Goal: Information Seeking & Learning: Learn about a topic

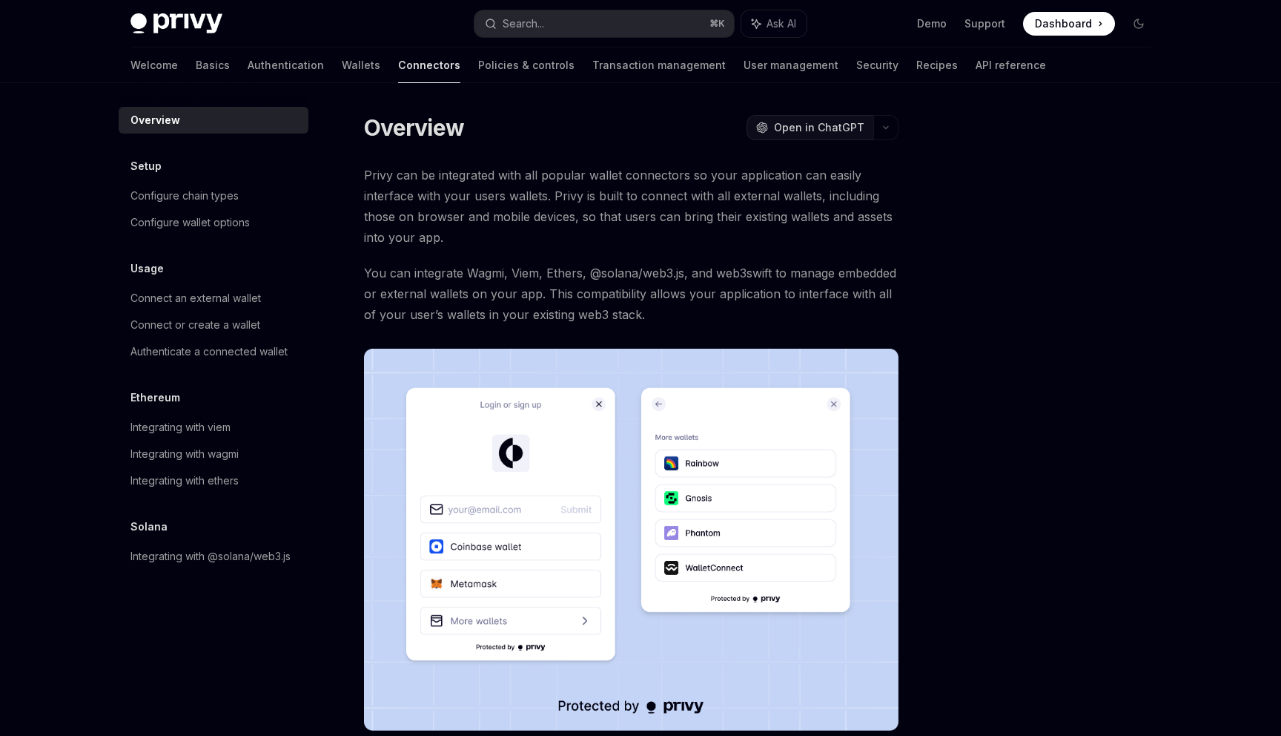
click at [822, 125] on span "Open in ChatGPT" at bounding box center [819, 127] width 90 height 15
click at [225, 217] on div "Configure wallet options" at bounding box center [190, 223] width 119 height 18
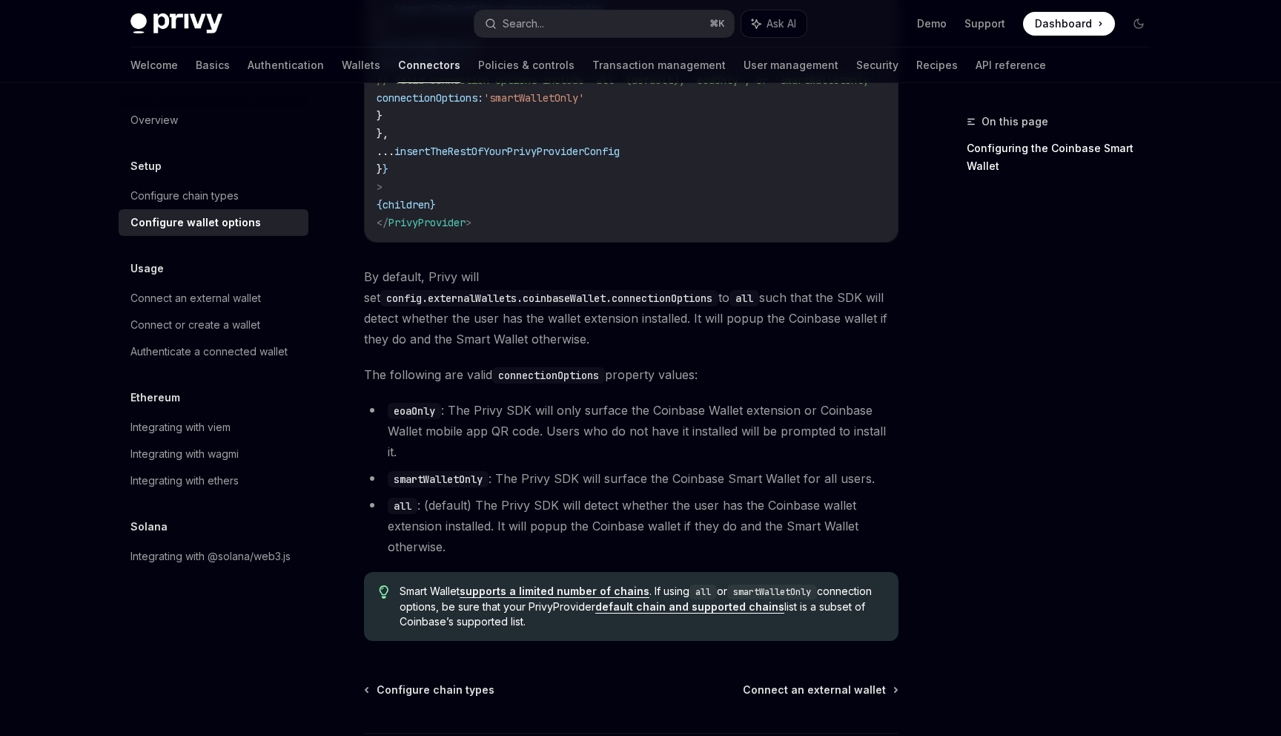
scroll to position [1996, 0]
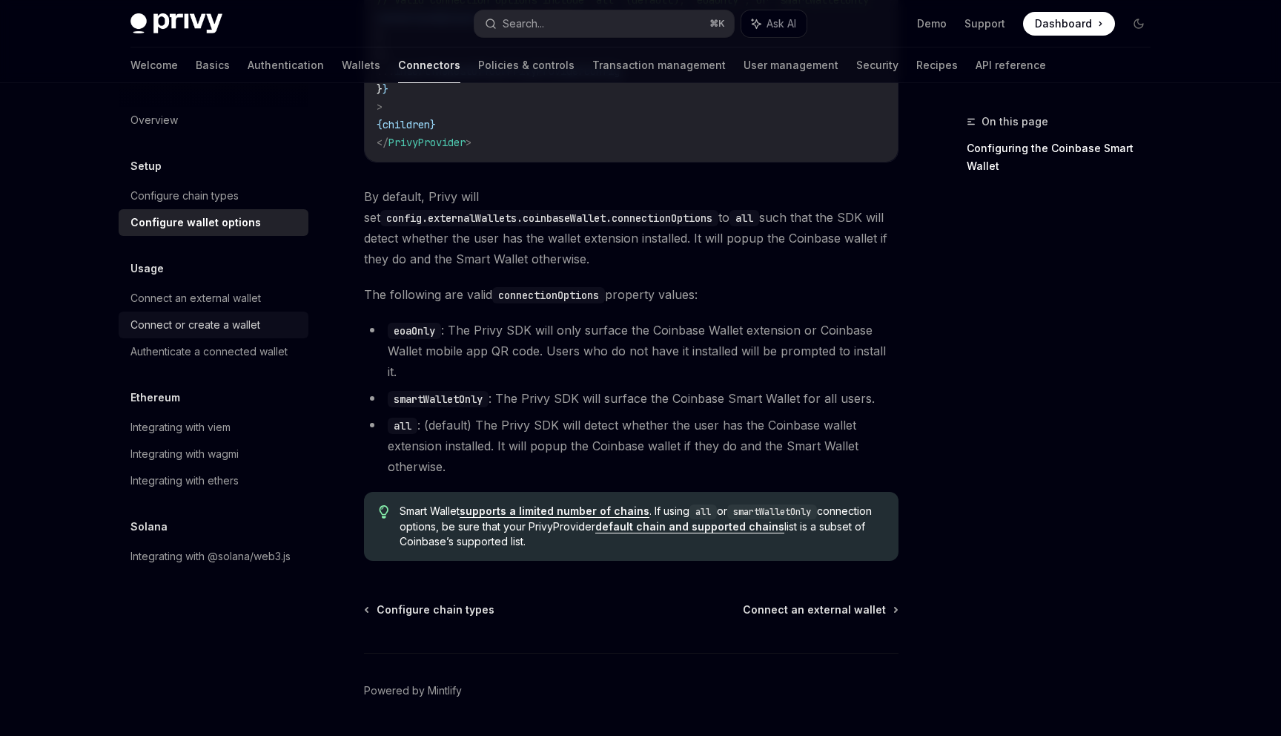
click at [234, 323] on div "Connect or create a wallet" at bounding box center [196, 325] width 130 height 18
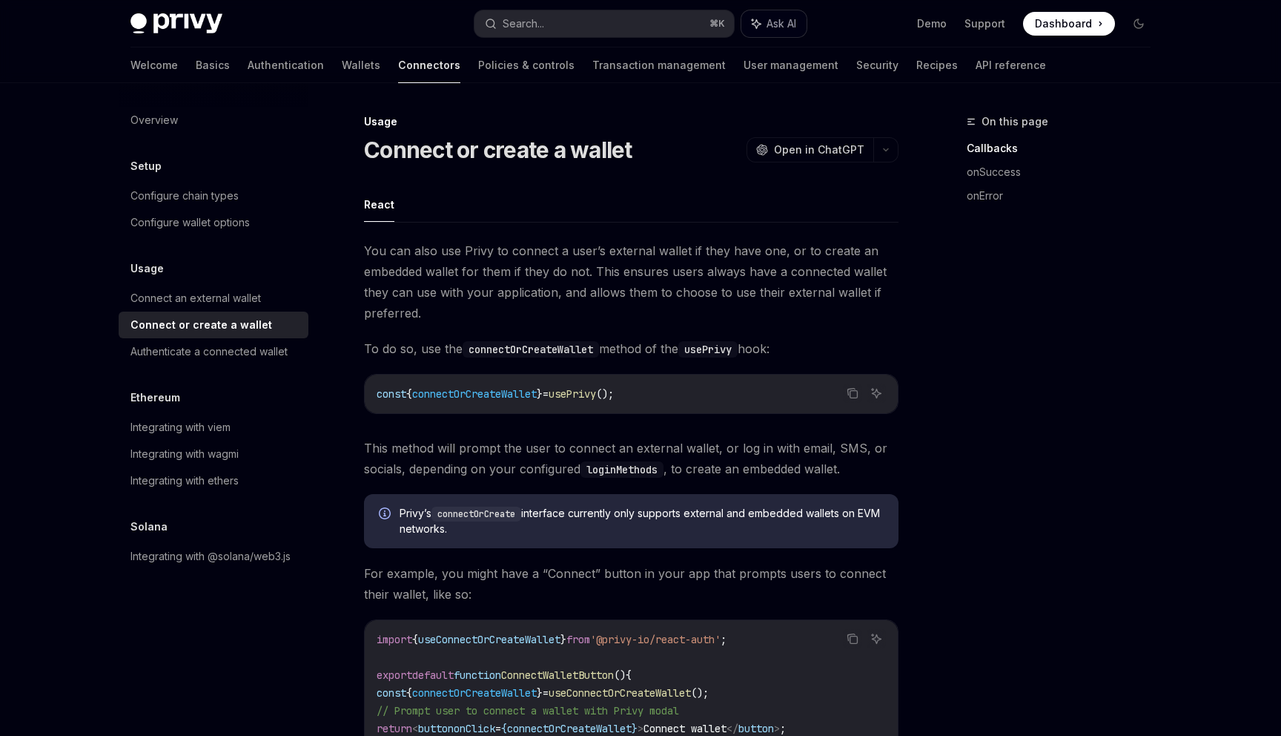
type textarea "*"
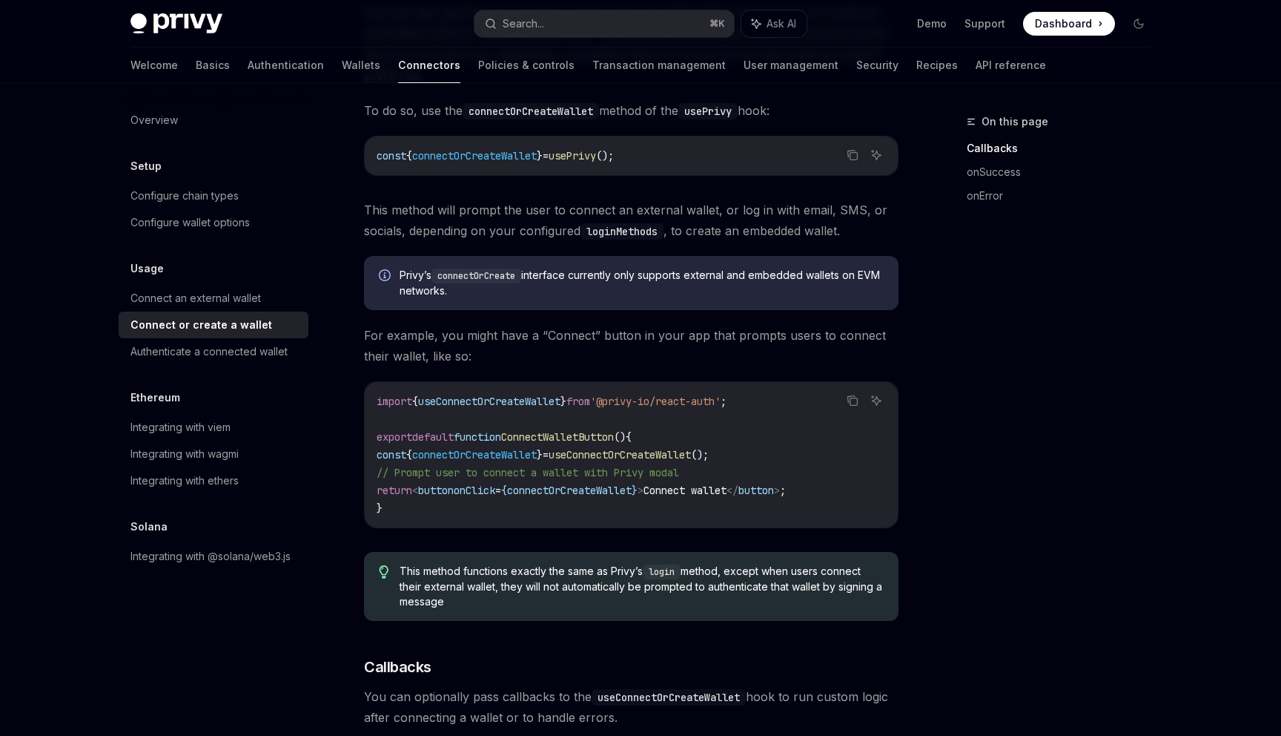
scroll to position [239, 0]
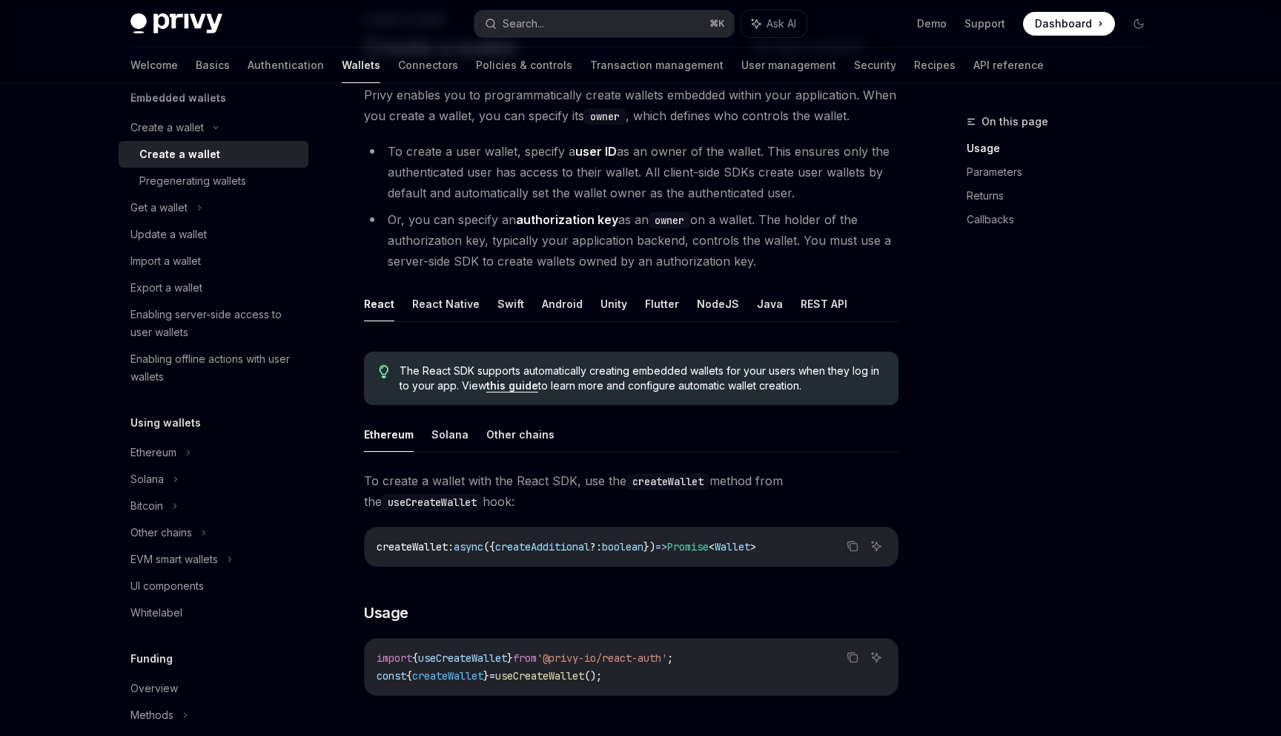
scroll to position [103, 0]
click at [449, 308] on button "React Native" at bounding box center [445, 303] width 67 height 35
click at [384, 308] on button "React" at bounding box center [379, 303] width 30 height 35
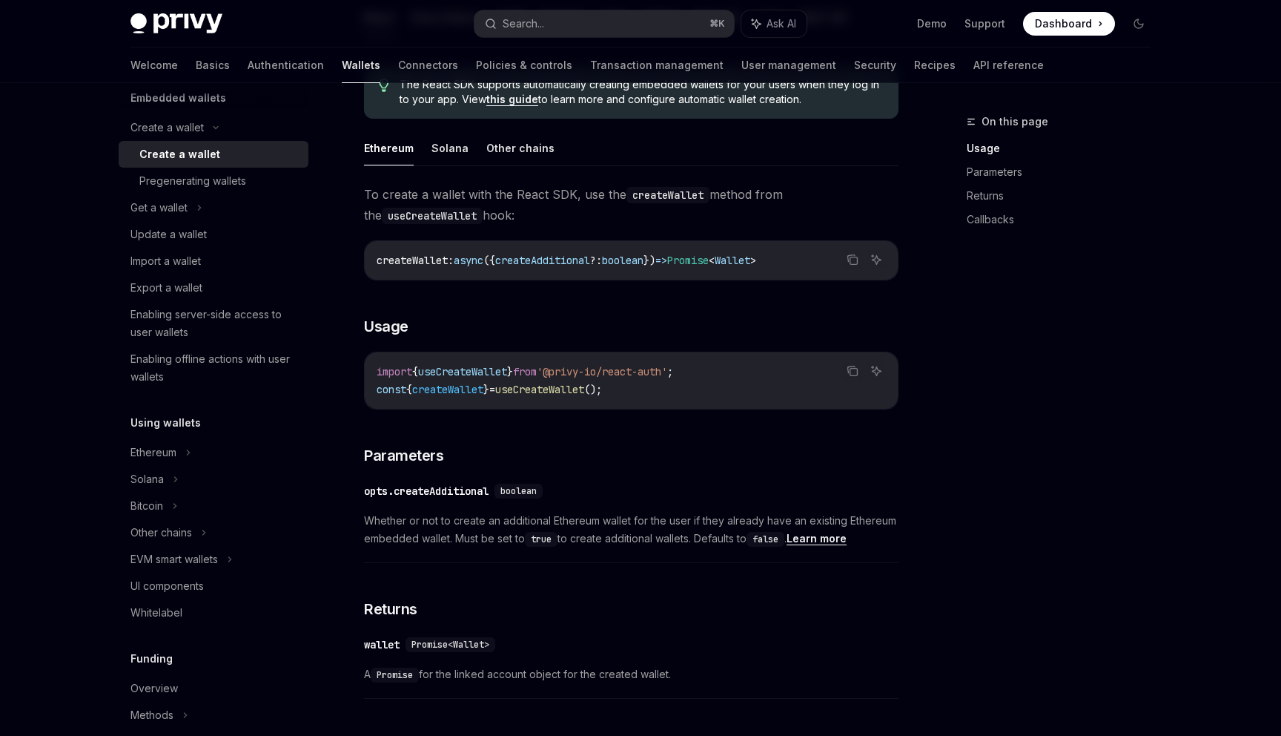
type textarea "*"
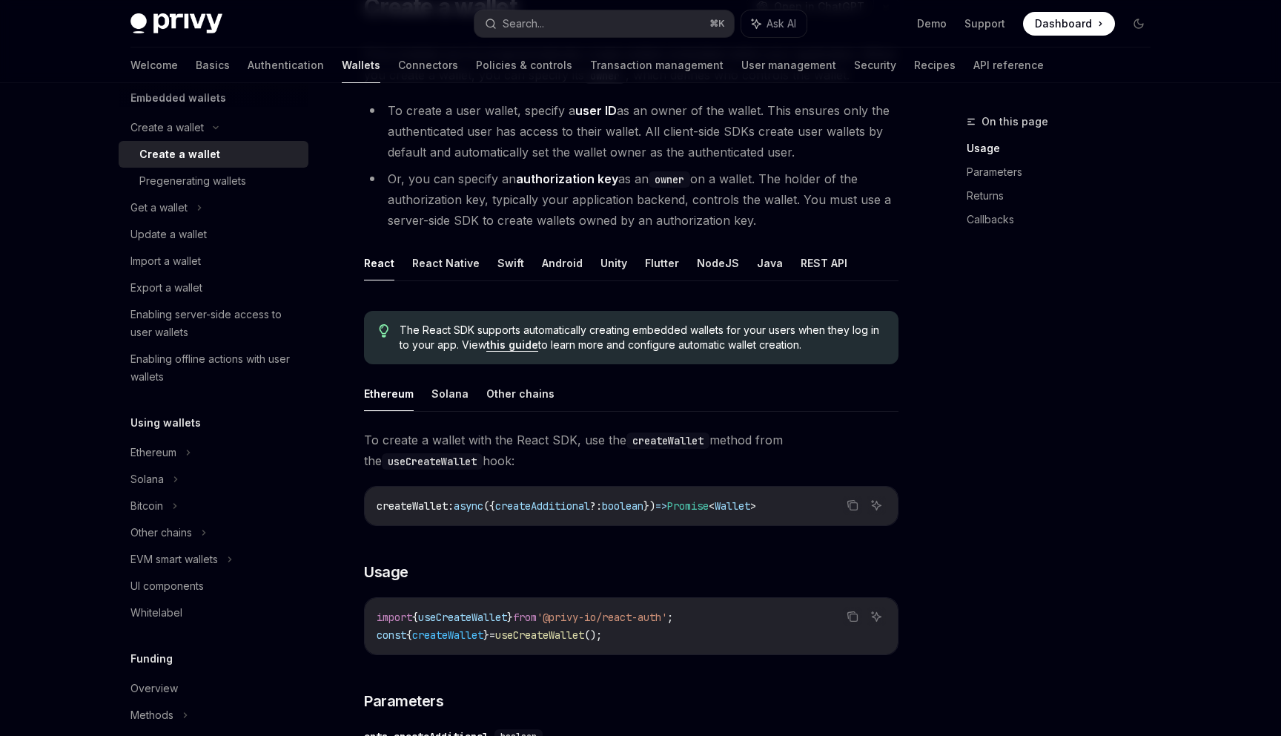
scroll to position [103, 0]
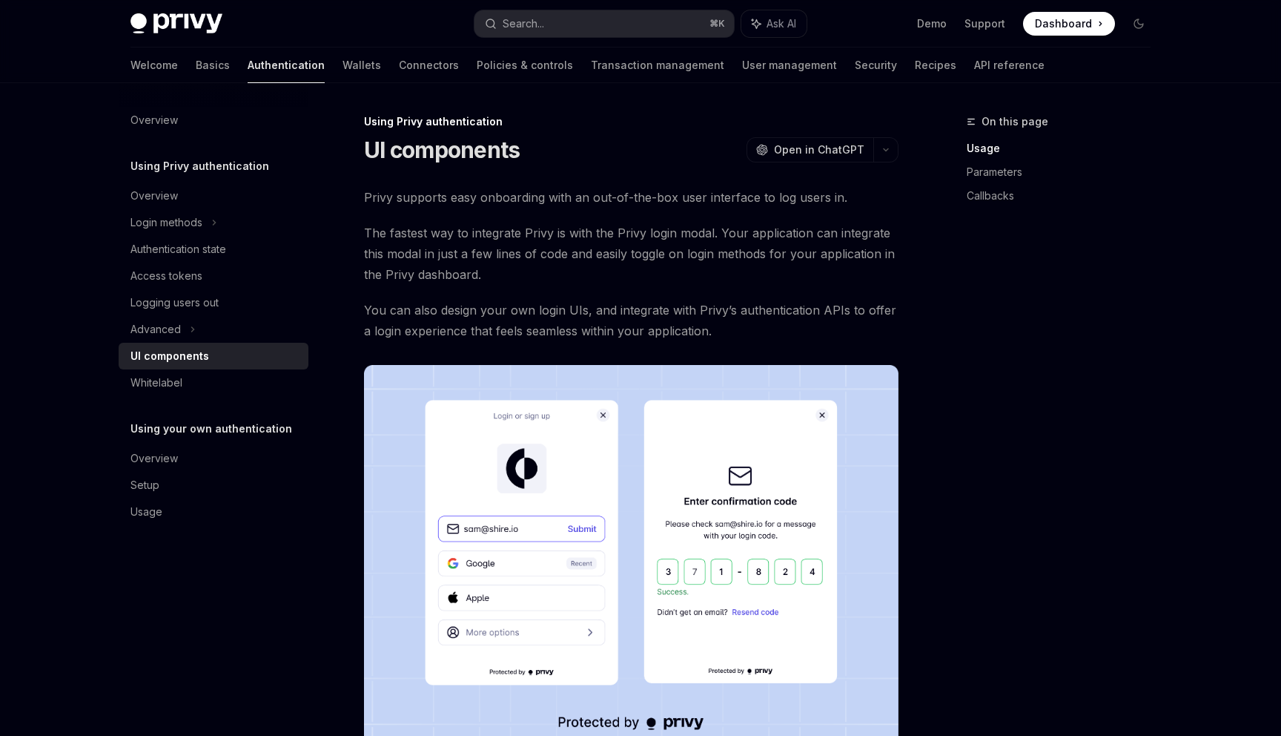
click at [221, 355] on div "UI components" at bounding box center [215, 356] width 169 height 18
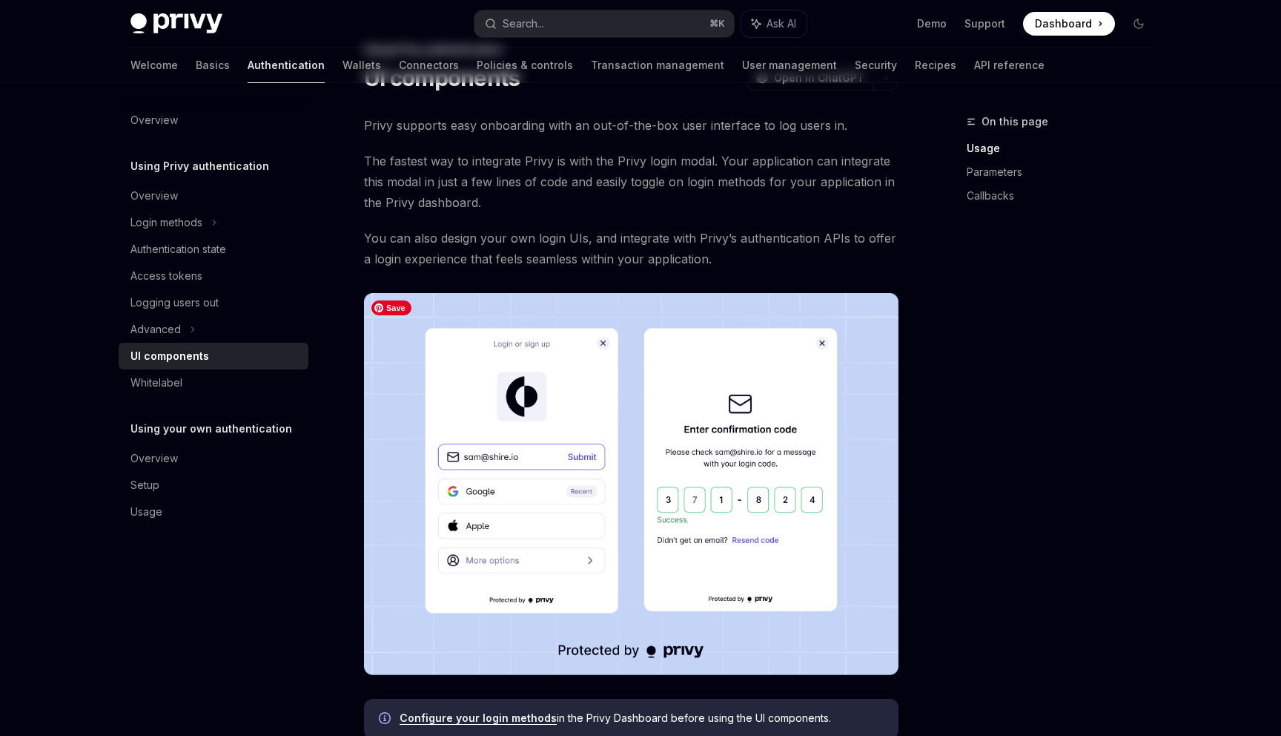
scroll to position [108, 0]
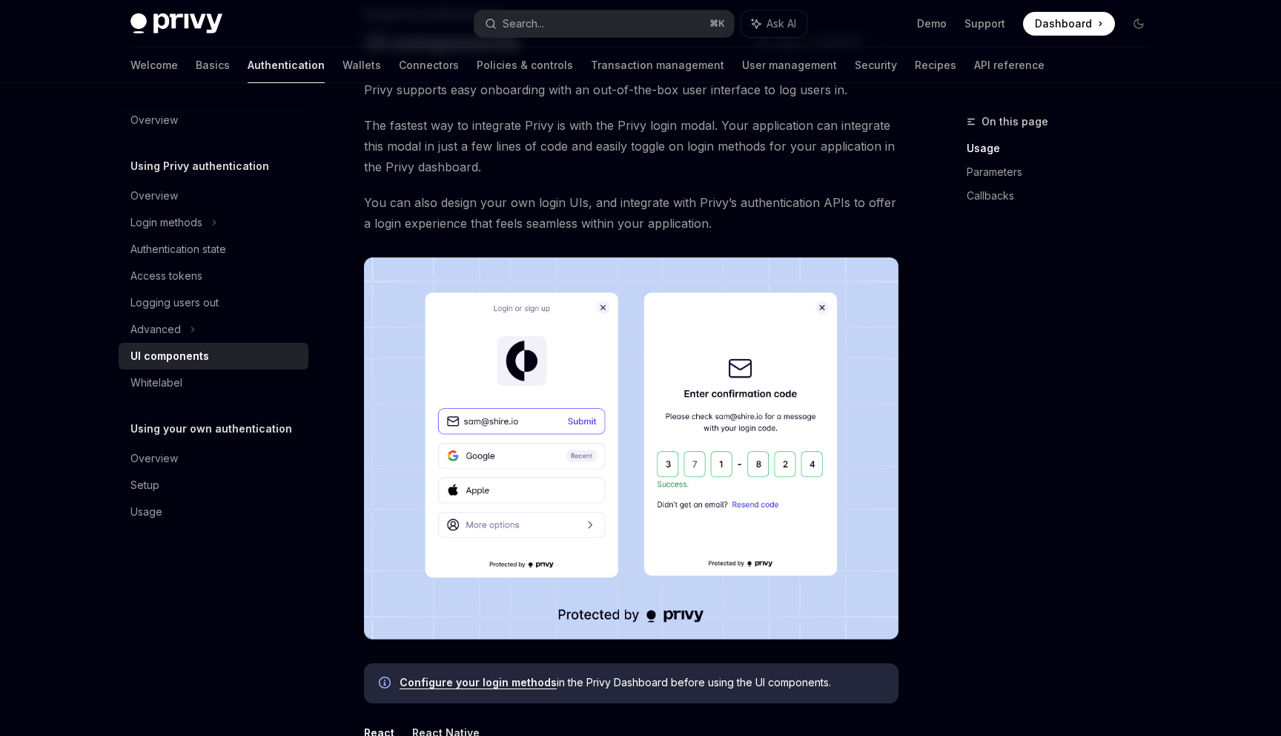
click at [435, 684] on link "Configure your login methods" at bounding box center [478, 682] width 157 height 13
type textarea "*"
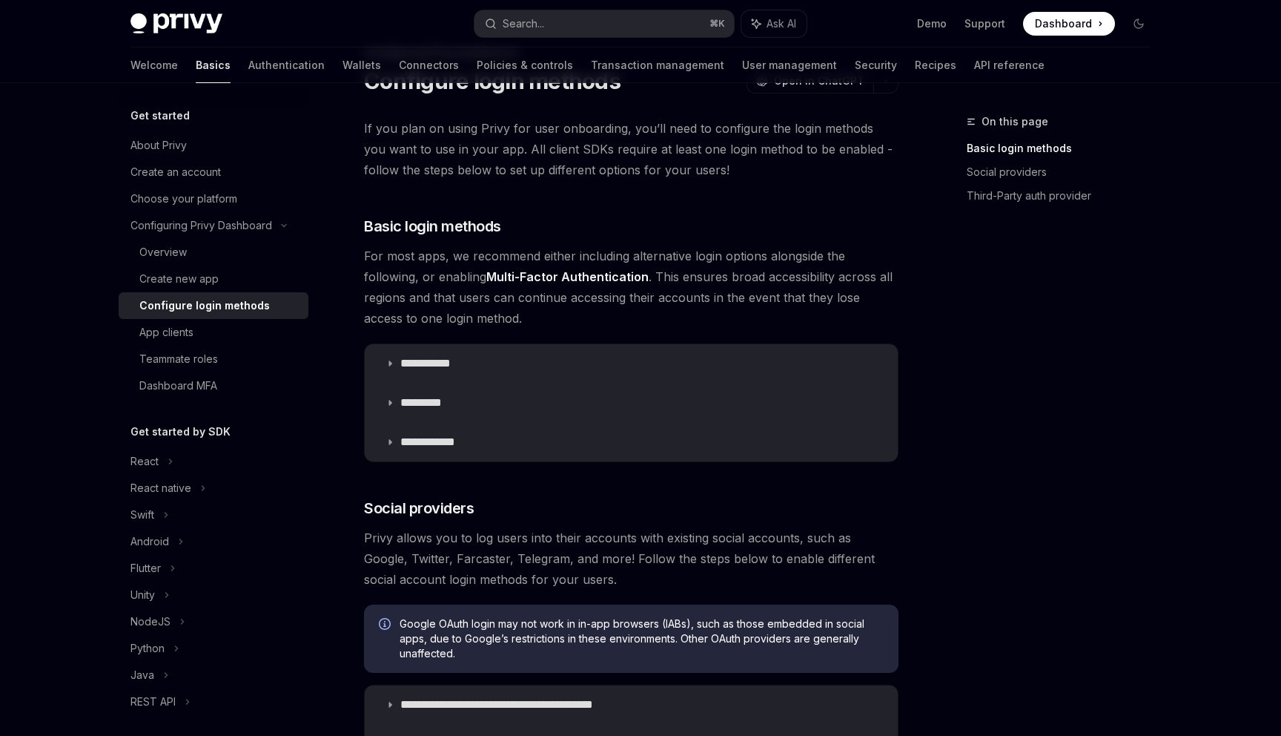
scroll to position [70, 0]
click at [396, 442] on summary "**********" at bounding box center [631, 440] width 533 height 39
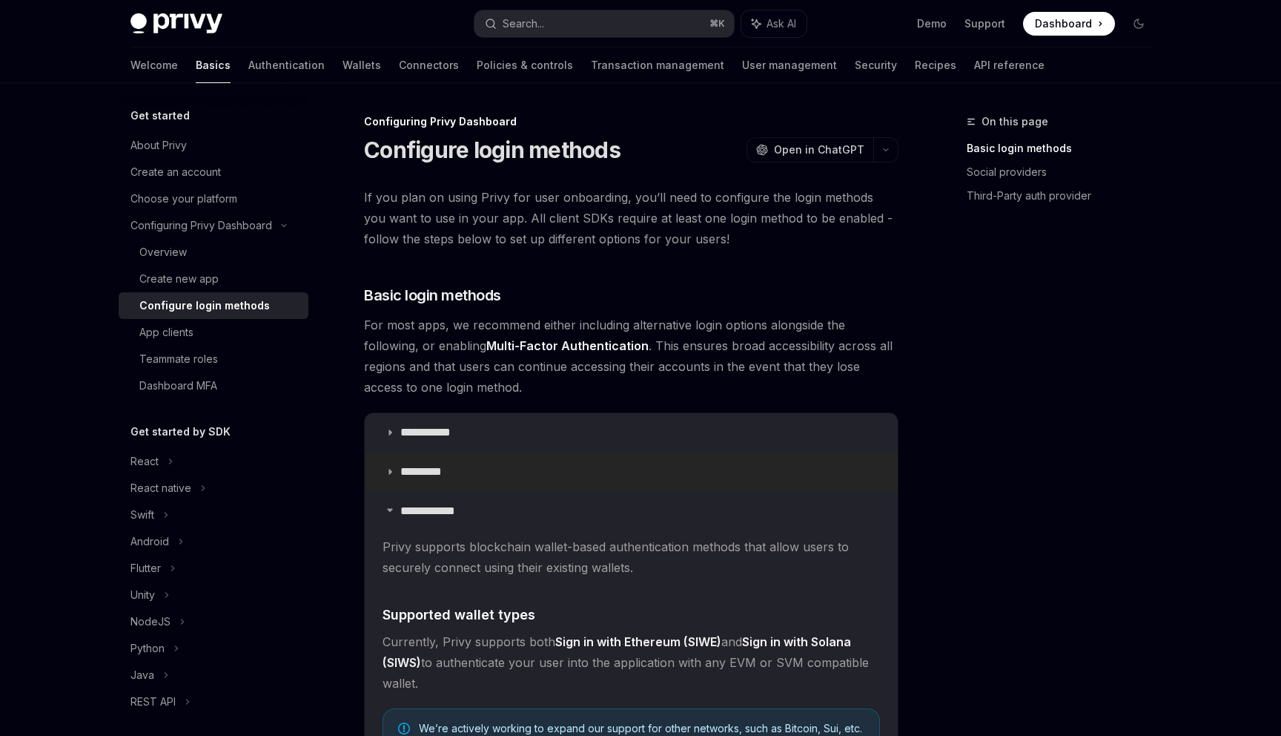
click at [415, 469] on p "*********" at bounding box center [428, 471] width 57 height 15
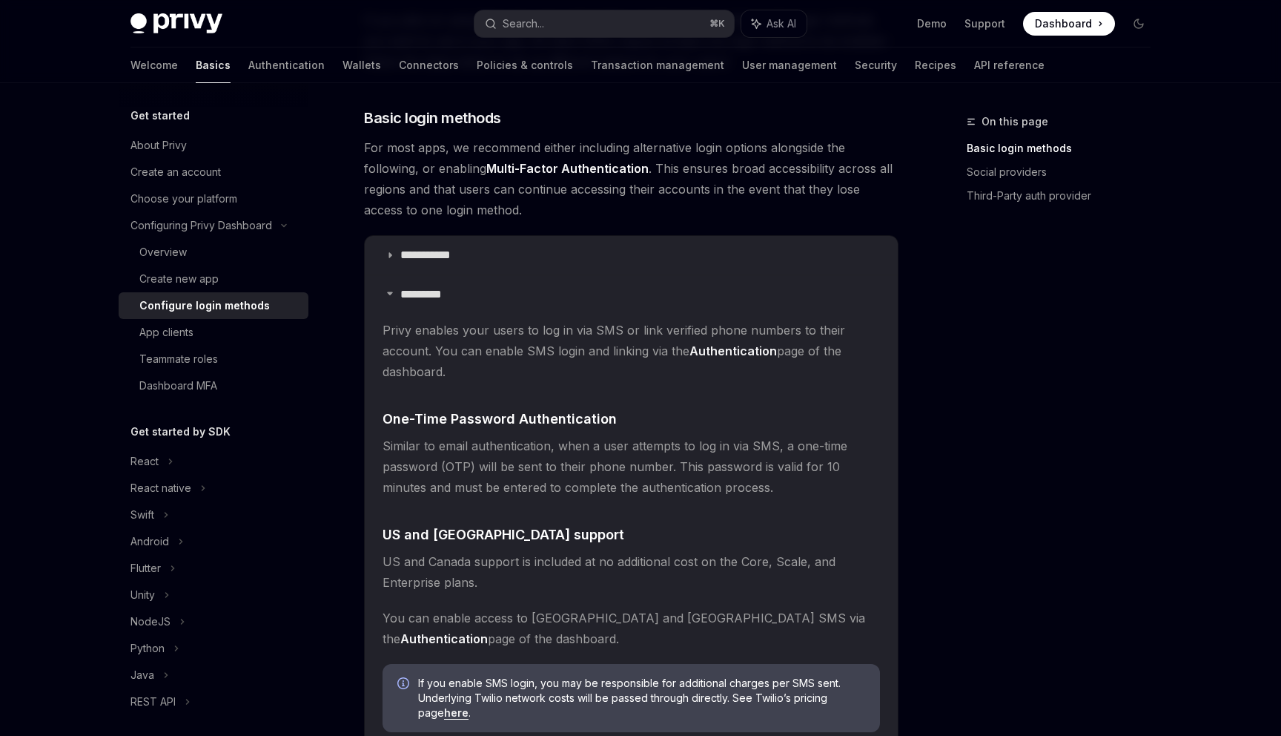
scroll to position [181, 0]
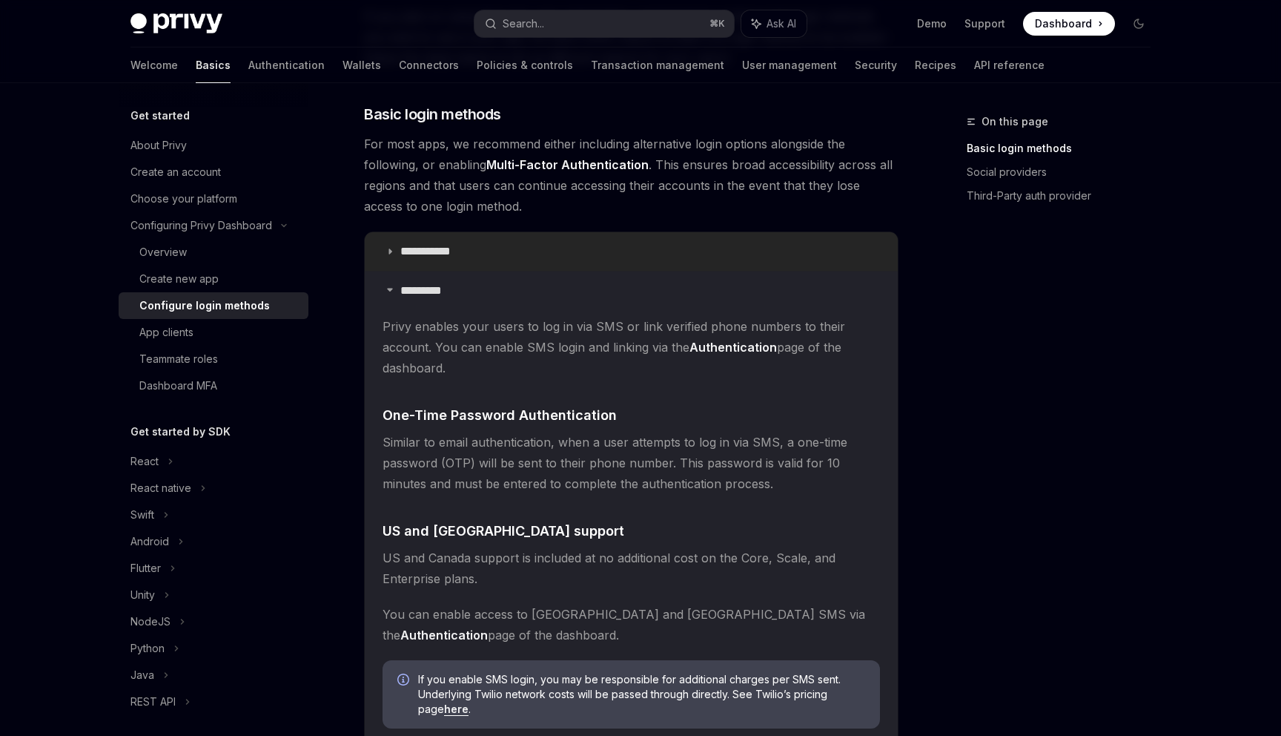
click at [452, 242] on summary "**********" at bounding box center [631, 251] width 533 height 39
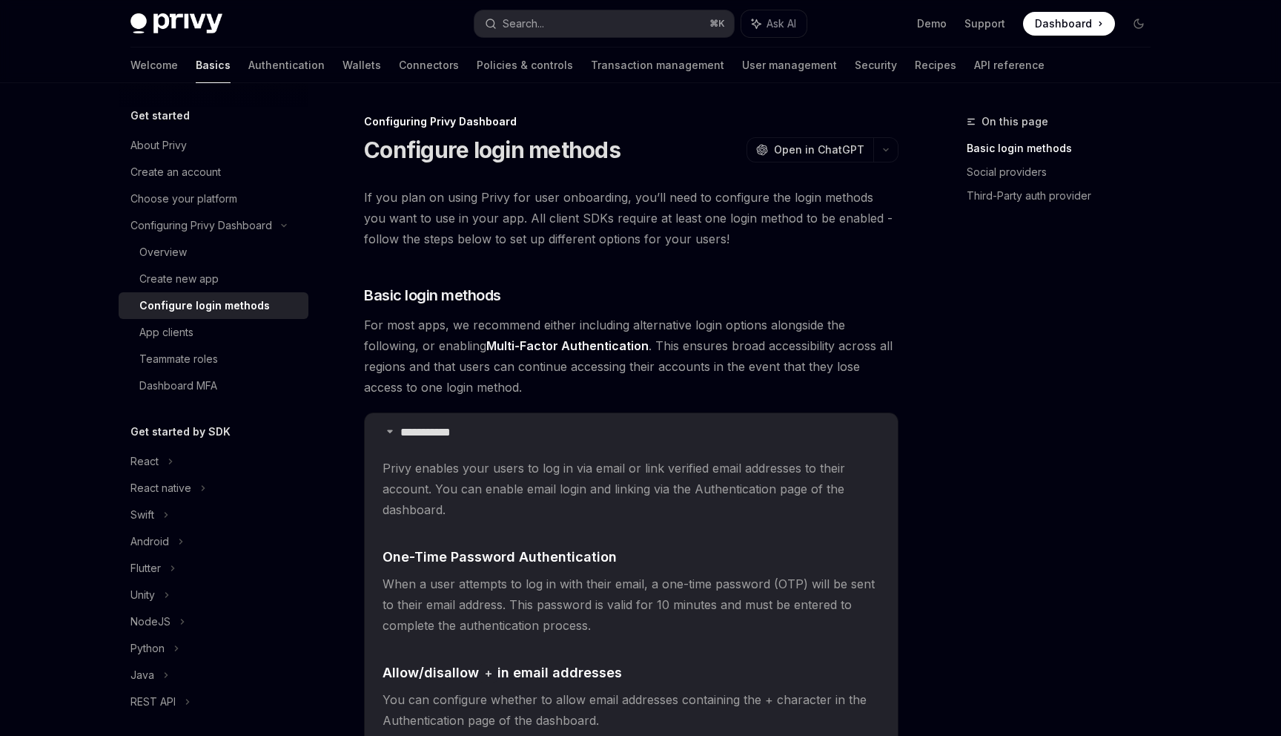
click at [1053, 25] on span "Dashboard" at bounding box center [1063, 23] width 57 height 15
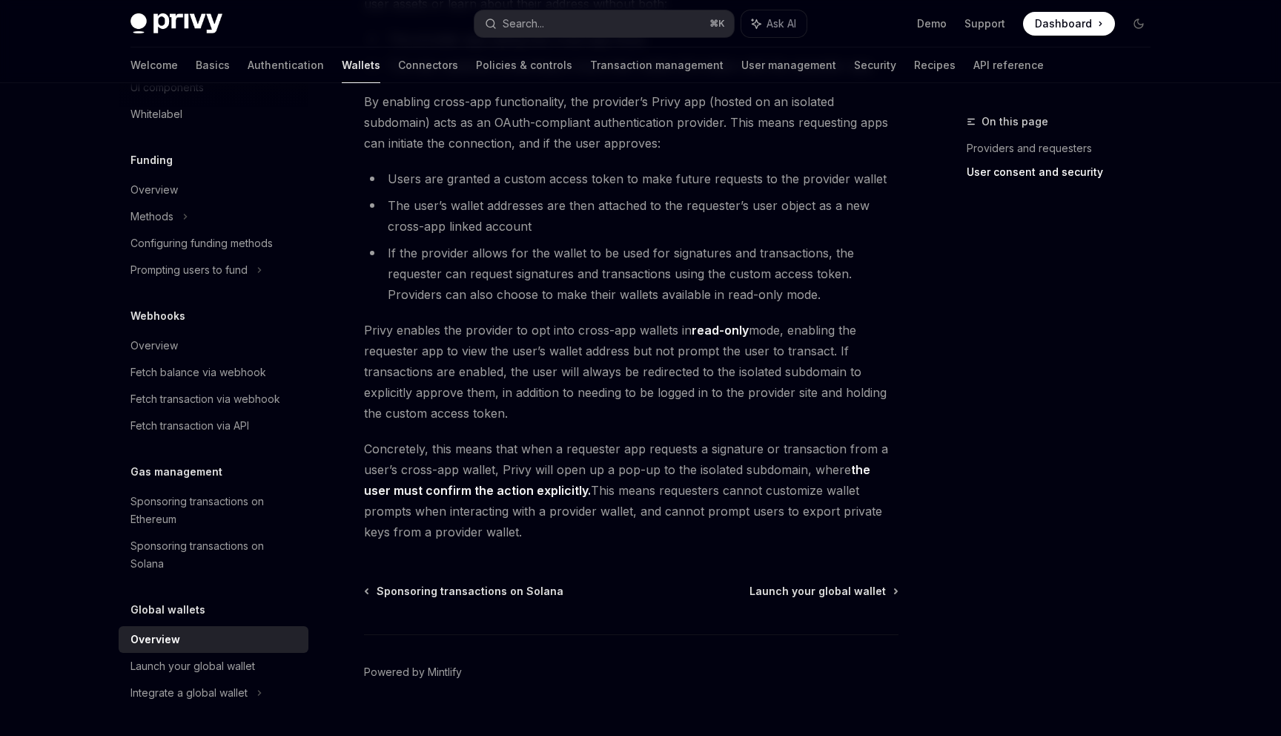
scroll to position [1143, 0]
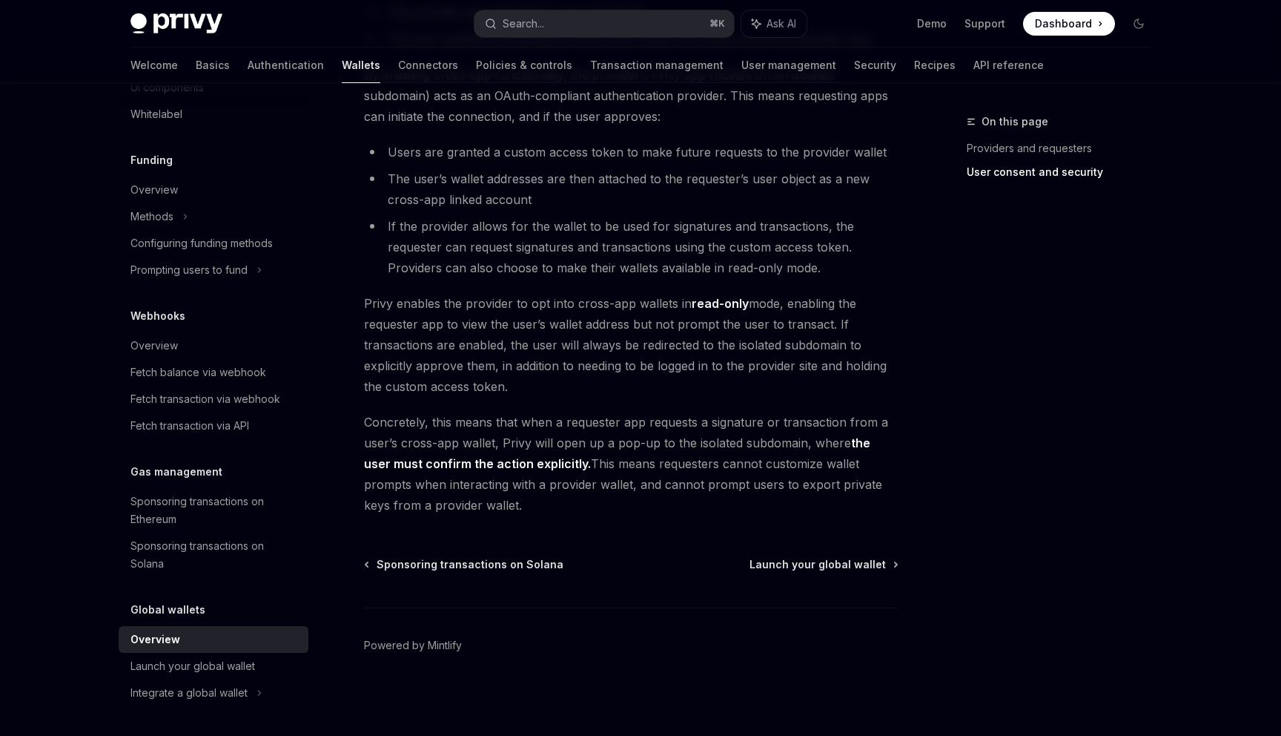
click at [398, 62] on link "Connectors" at bounding box center [428, 65] width 60 height 36
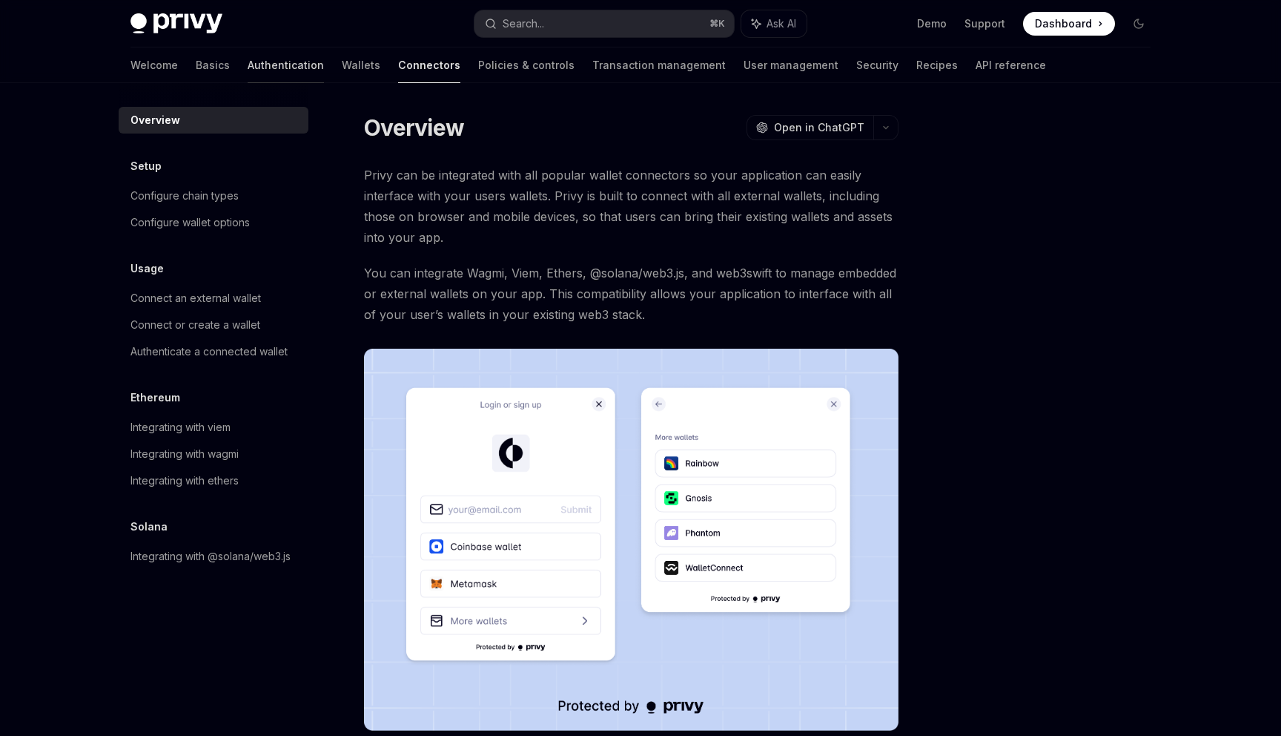
click at [248, 72] on link "Authentication" at bounding box center [286, 65] width 76 height 36
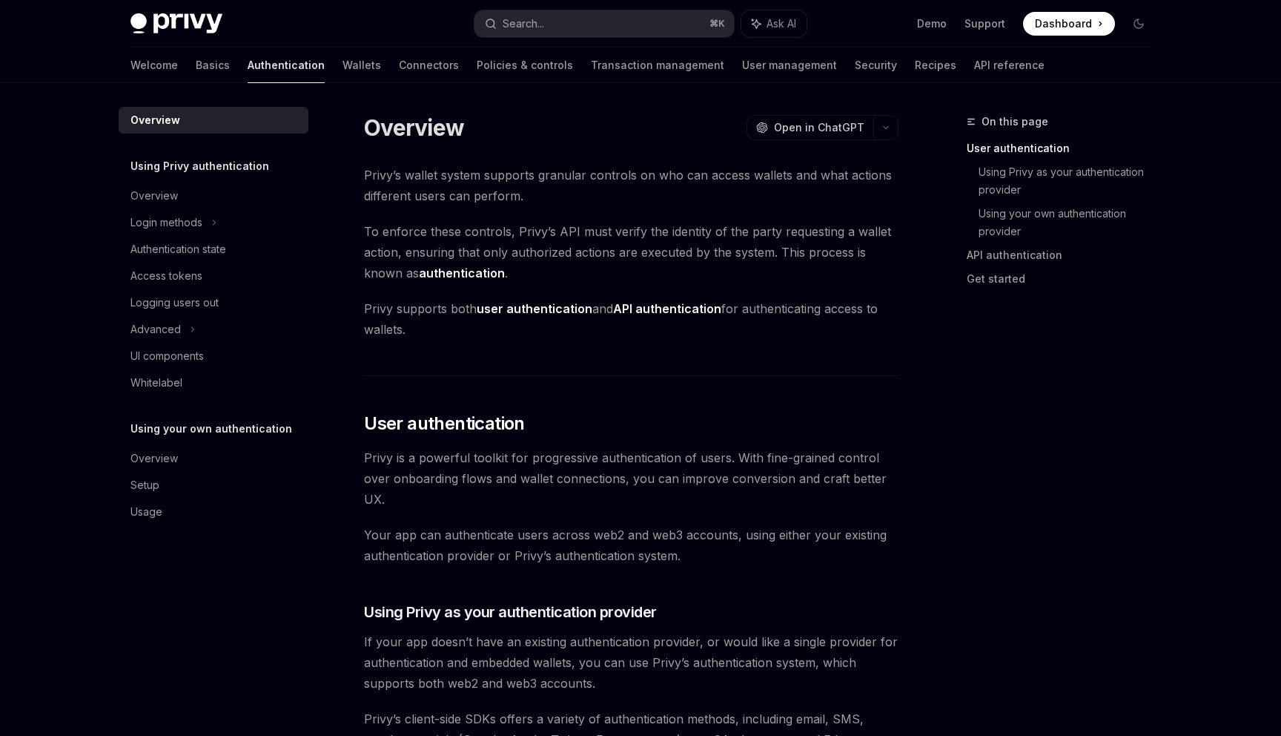
click at [188, 168] on h5 "Using Privy authentication" at bounding box center [200, 166] width 139 height 18
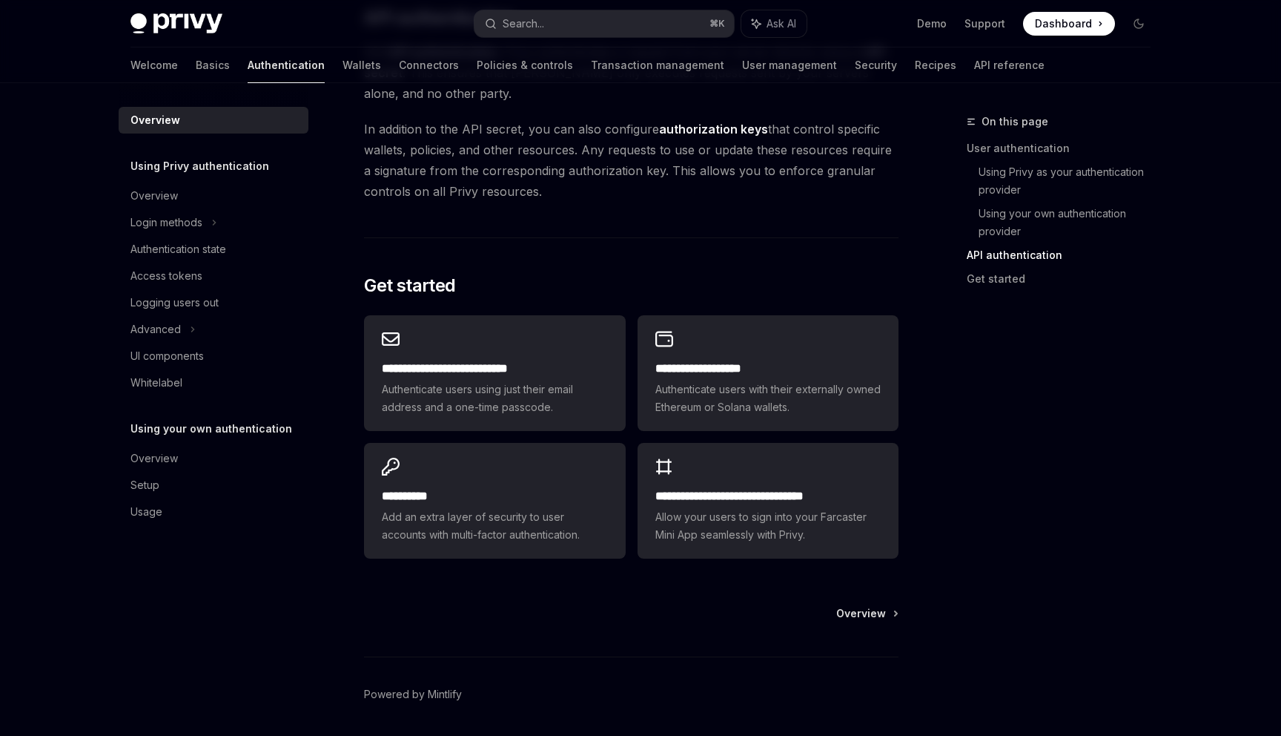
scroll to position [1077, 0]
click at [537, 351] on div "**********" at bounding box center [494, 372] width 261 height 116
type textarea "*"
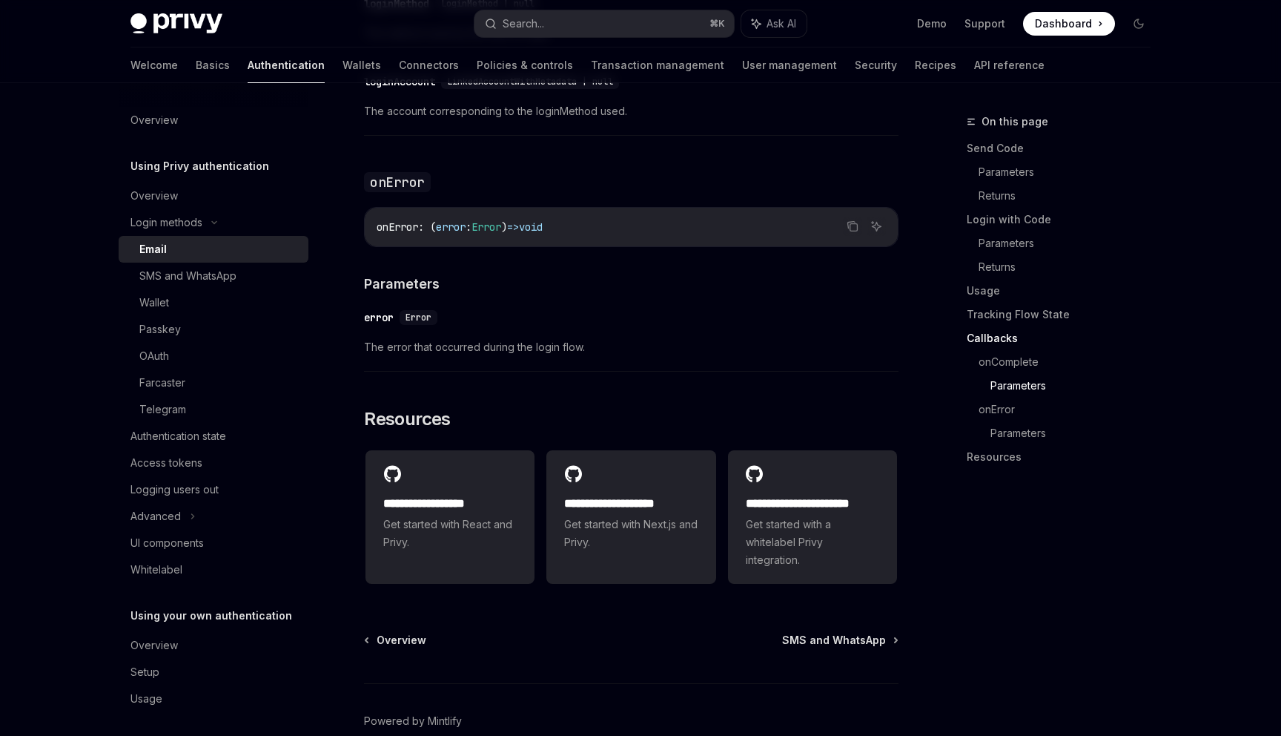
scroll to position [2892, 0]
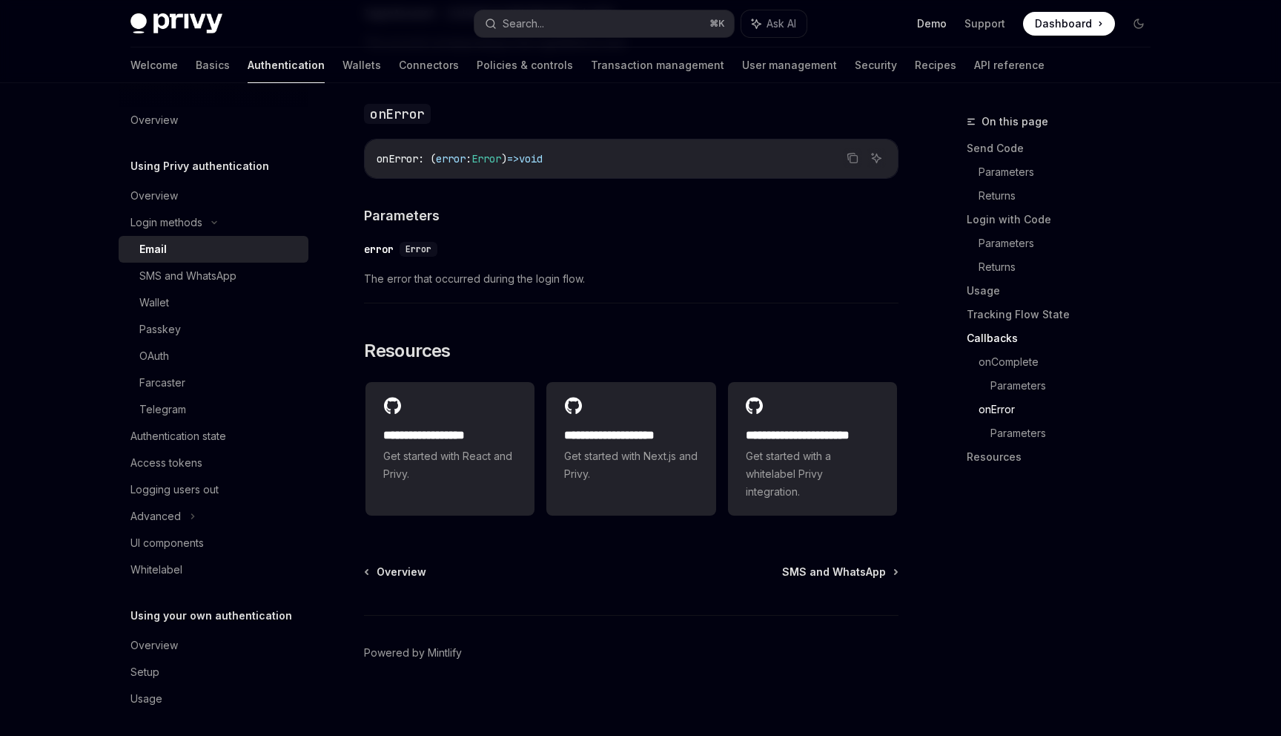
click at [943, 19] on link "Demo" at bounding box center [932, 23] width 30 height 15
